Goal: Find contact information: Find contact information

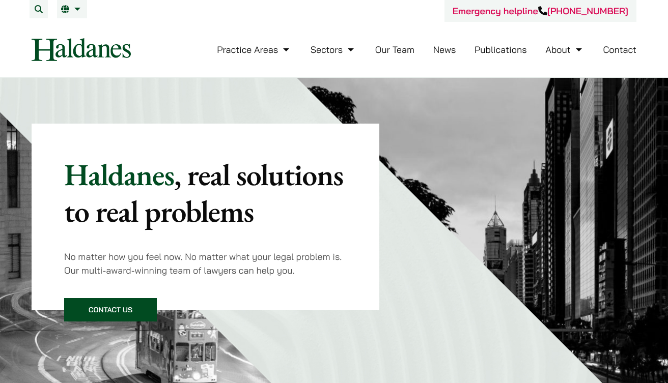
click at [605, 51] on link "Contact" at bounding box center [620, 50] width 34 height 12
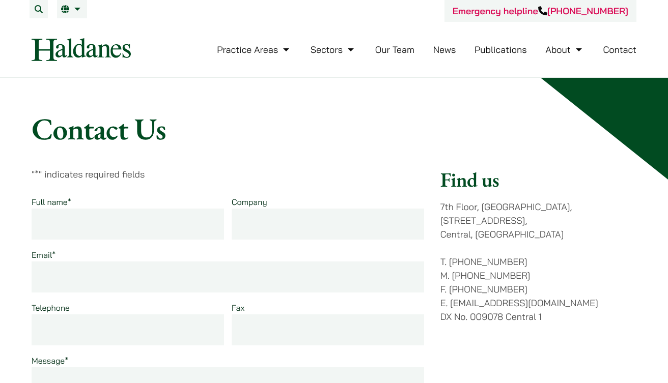
click at [388, 51] on link "Our Team" at bounding box center [394, 50] width 39 height 12
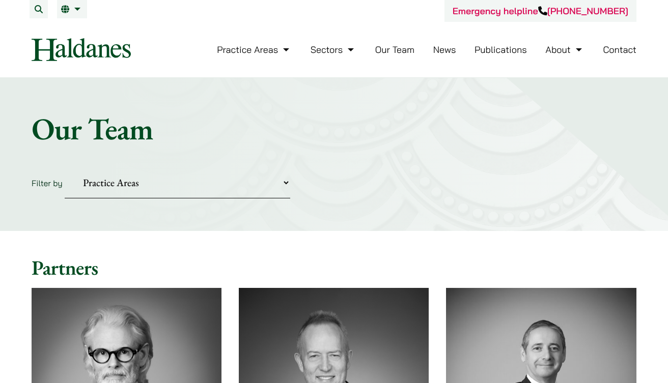
click at [626, 47] on link "Contact" at bounding box center [620, 50] width 34 height 12
